Goal: Information Seeking & Learning: Learn about a topic

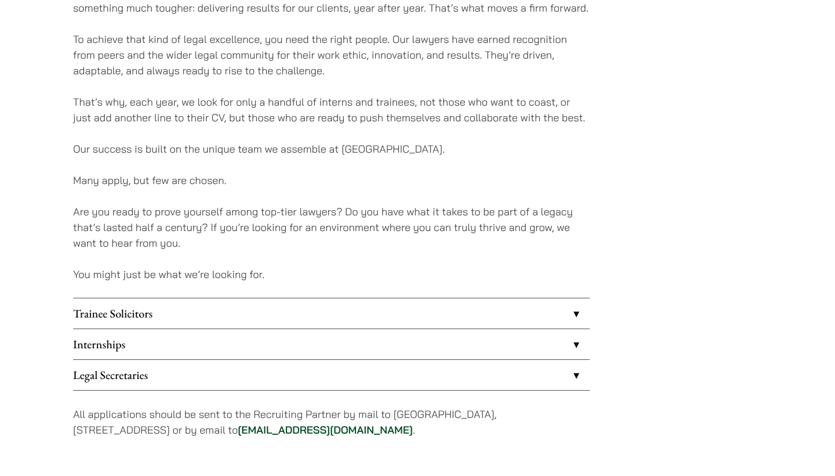
scroll to position [796, 0]
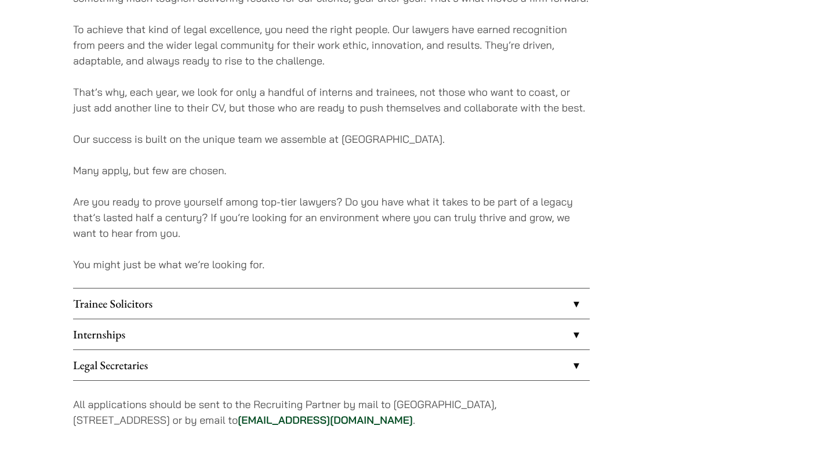
click at [116, 339] on link "Internships" at bounding box center [331, 334] width 517 height 30
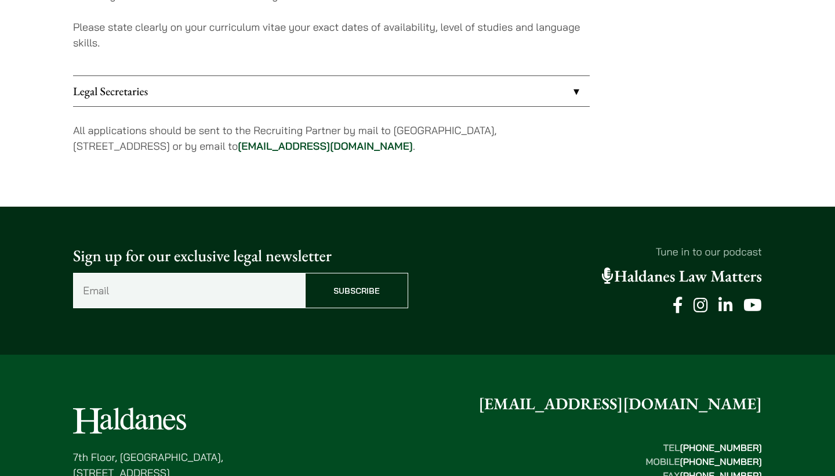
scroll to position [1306, 0]
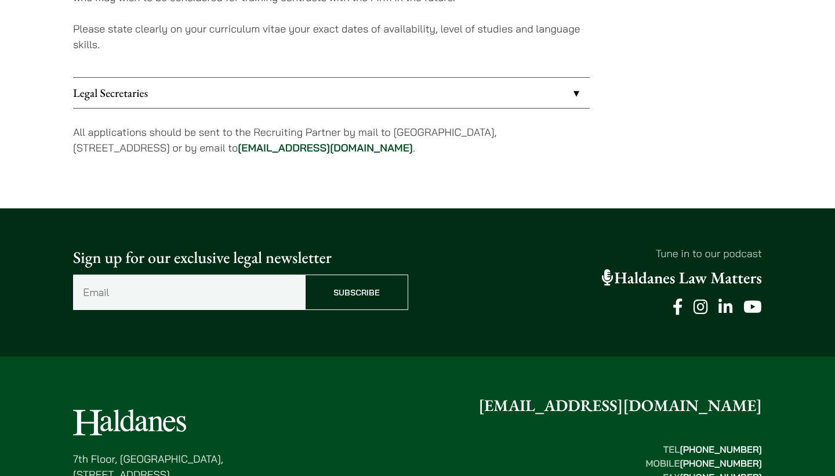
drag, startPoint x: 270, startPoint y: 149, endPoint x: 294, endPoint y: 150, distance: 23.8
drag, startPoint x: 380, startPoint y: 148, endPoint x: 271, endPoint y: 149, distance: 108.5
click at [271, 149] on p "All applications should be sent to the Recruiting Partner by mail to 7th Floor,…" at bounding box center [331, 139] width 517 height 31
copy p "career@haldanes.com"
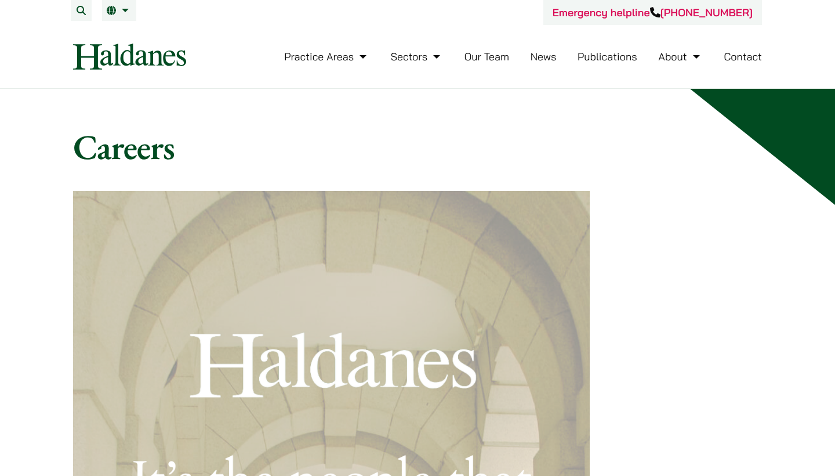
scroll to position [0, 0]
click at [546, 57] on link "News" at bounding box center [544, 56] width 26 height 13
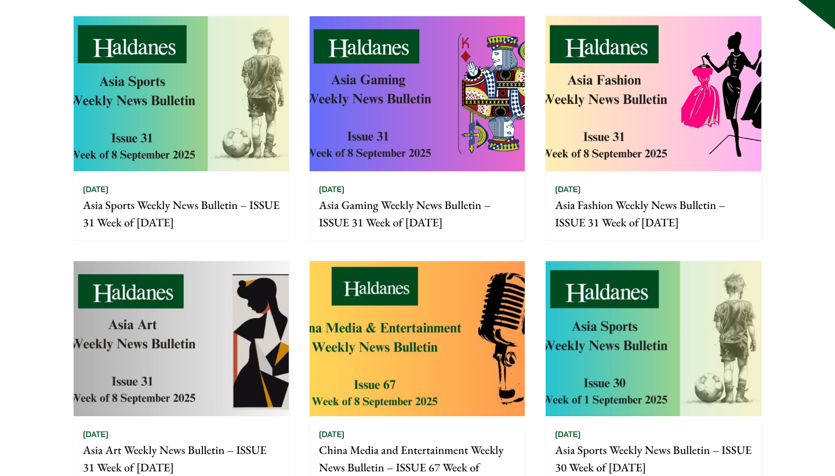
scroll to position [188, 0]
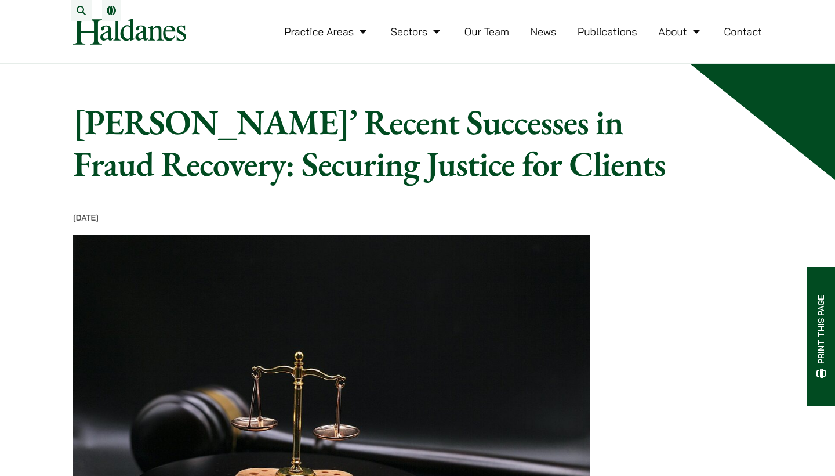
click at [270, 256] on img at bounding box center [331, 419] width 517 height 369
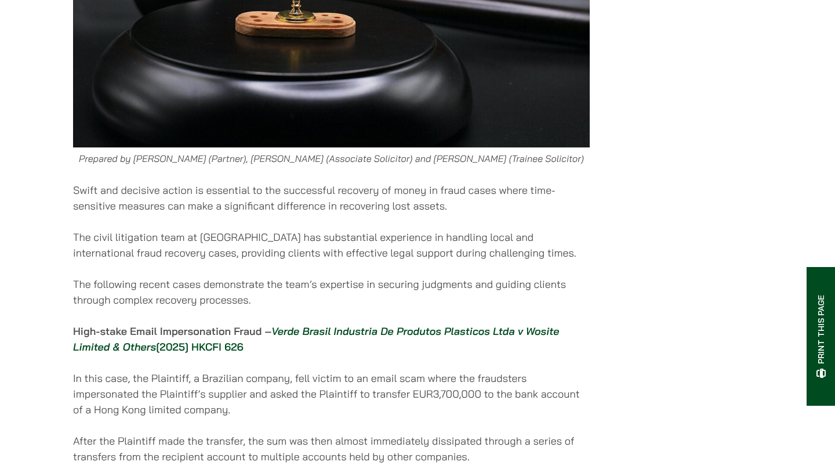
scroll to position [499, 0]
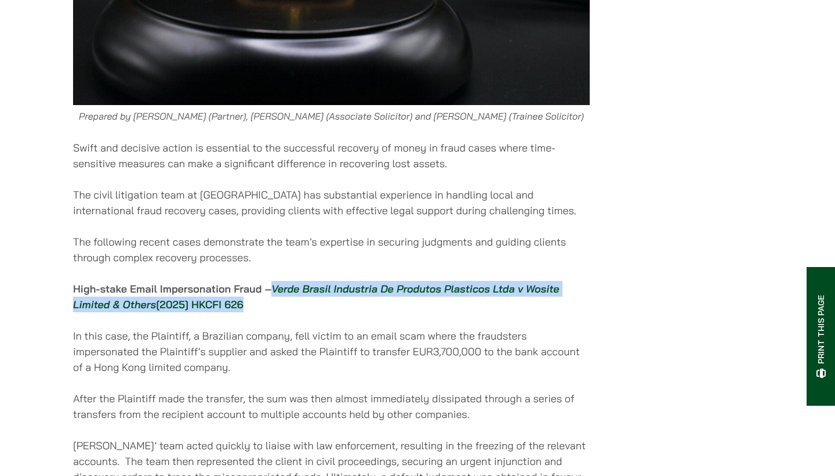
drag, startPoint x: 273, startPoint y: 292, endPoint x: 285, endPoint y: 308, distance: 19.8
click at [285, 308] on p "High-stake Email Impersonation Fraud – Verde Brasil Industria De Produtos Plast…" at bounding box center [331, 296] width 517 height 31
copy strong "Verde Brasil Industria De Produtos Plasticos Ltda v Wosite Limited & Others [20…"
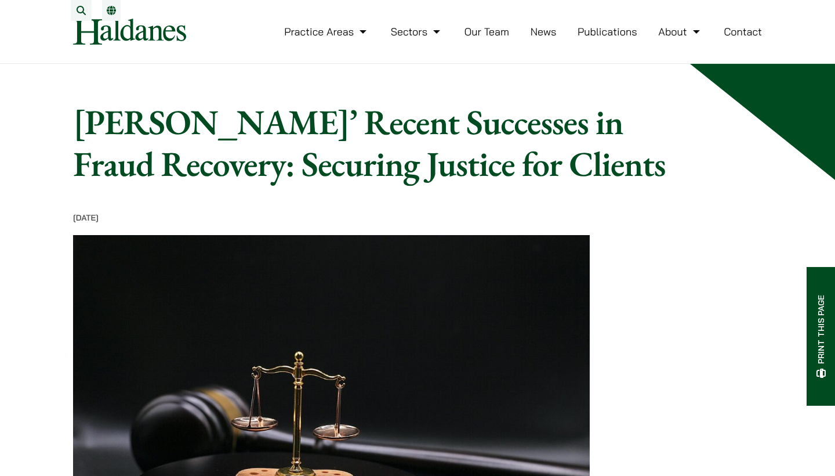
scroll to position [0, 0]
